Goal: Information Seeking & Learning: Learn about a topic

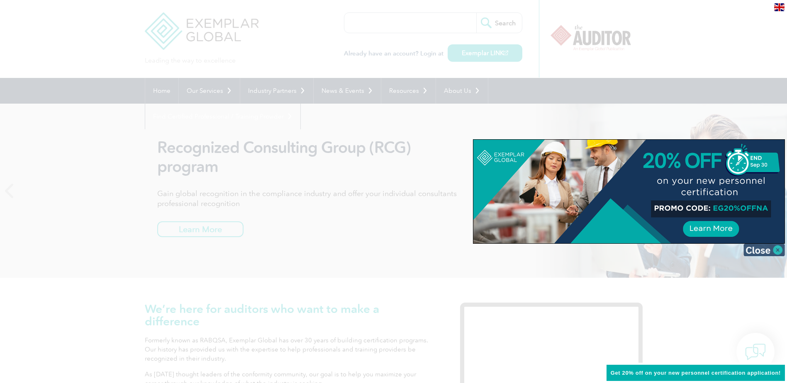
click at [776, 249] on img at bounding box center [763, 250] width 41 height 12
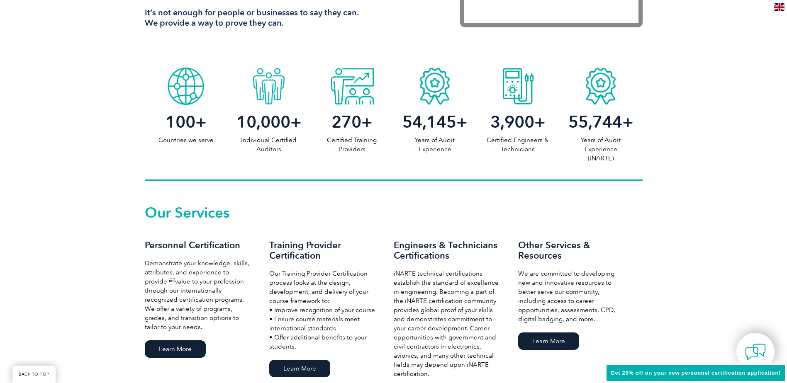
scroll to position [456, 0]
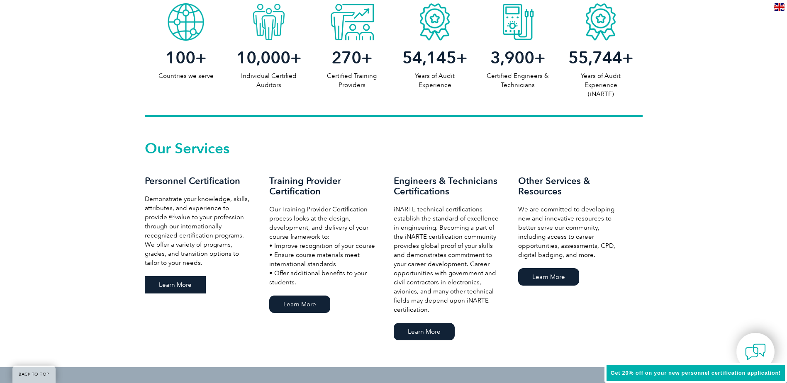
click at [186, 285] on link "Learn More" at bounding box center [175, 284] width 61 height 17
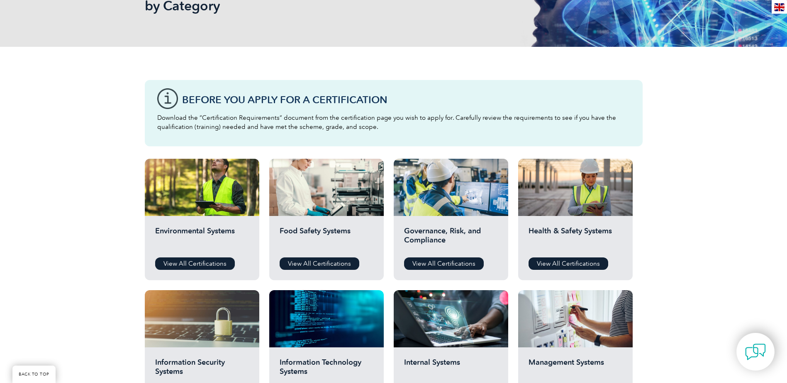
scroll to position [83, 0]
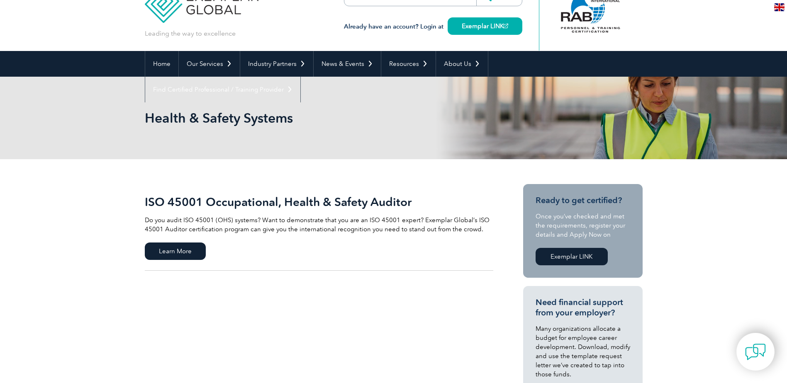
scroll to position [41, 0]
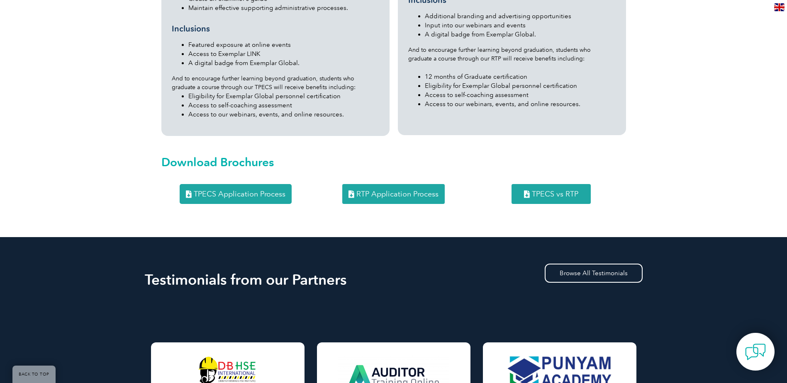
scroll to position [581, 0]
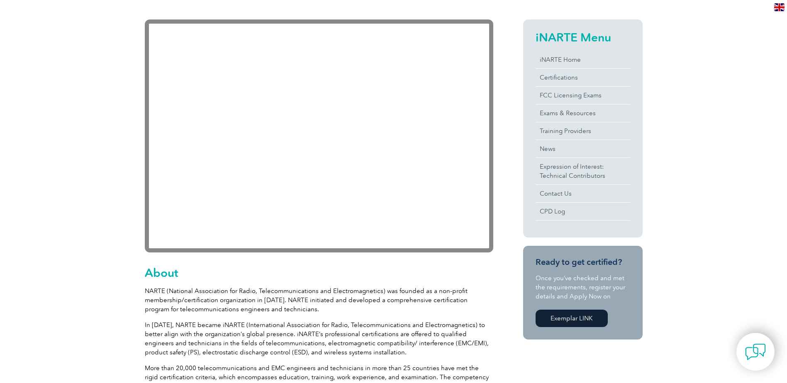
scroll to position [249, 0]
